Goal: Information Seeking & Learning: Compare options

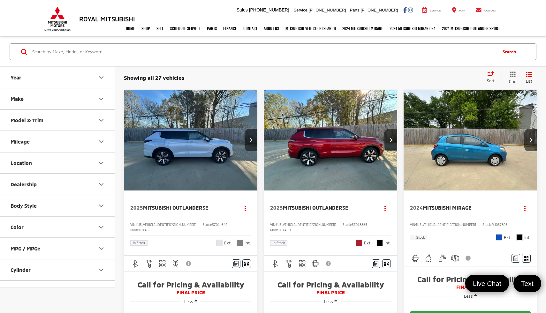
click at [93, 121] on button "Model & Trim" at bounding box center [57, 120] width 115 height 21
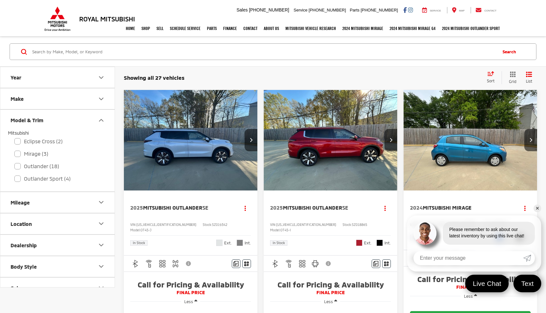
click at [89, 103] on button "Make" at bounding box center [57, 98] width 115 height 21
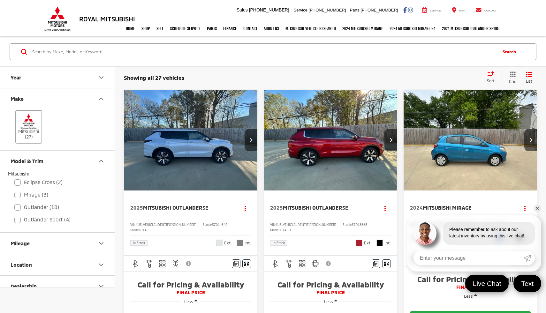
click at [39, 125] on label "Mitsubishi (27)" at bounding box center [29, 127] width 26 height 26
click at [0, 0] on input "Mitsubishi (27)" at bounding box center [0, 0] width 0 height 0
click at [56, 205] on label "Outlander (18)" at bounding box center [57, 207] width 86 height 11
click at [15, 203] on input "Outlander (18)" at bounding box center [14, 203] width 0 height 0
checkbox input "true"
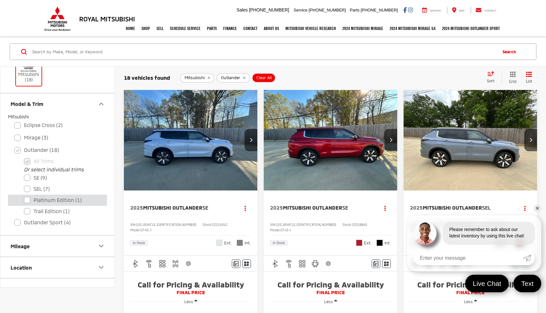
scroll to position [58, 0]
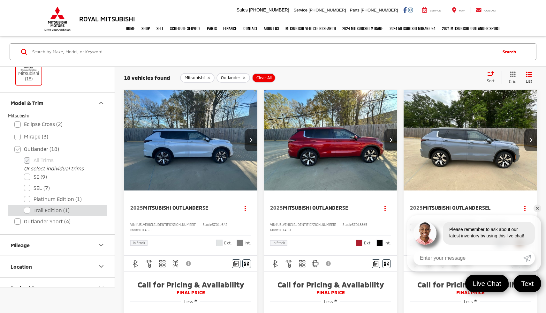
click at [58, 210] on label "Trail Edition (1)" at bounding box center [62, 210] width 77 height 11
click at [24, 206] on Edition "Trail Edition (1)" at bounding box center [24, 206] width 0 height 0
checkbox Edition "true"
checkbox input "false"
